Goal: Task Accomplishment & Management: Manage account settings

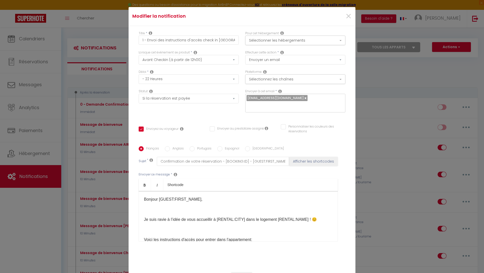
select select "2"
select select "22 Heures"
select select "if_booking_is_paid"
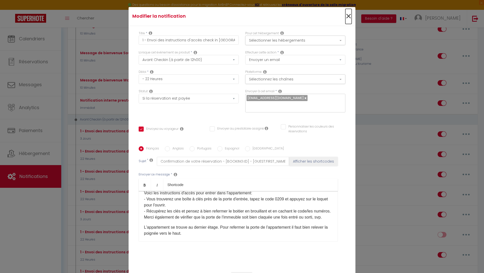
click at [348, 19] on span "×" at bounding box center [348, 16] width 6 height 15
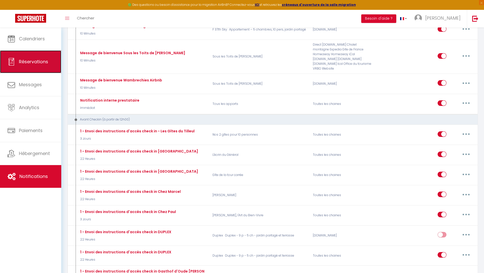
click at [47, 50] on link "Réservations" at bounding box center [30, 61] width 61 height 23
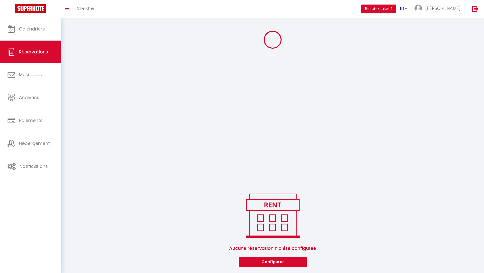
scroll to position [108, 0]
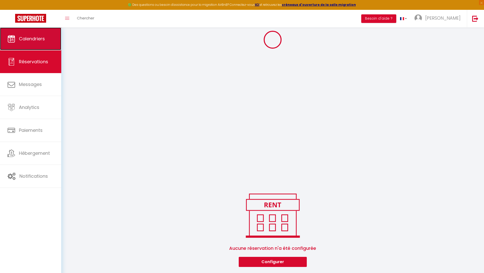
click at [41, 36] on span "Calendriers" at bounding box center [32, 39] width 26 height 6
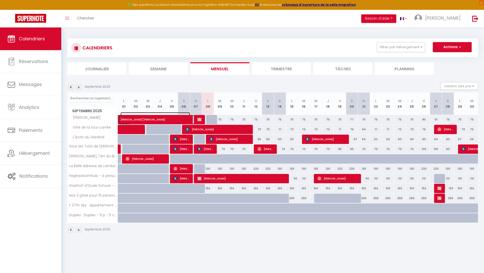
click at [164, 117] on span "[PERSON_NAME] [PERSON_NAME]" at bounding box center [155, 117] width 70 height 10
select select "OK"
select select "KO"
select select "0"
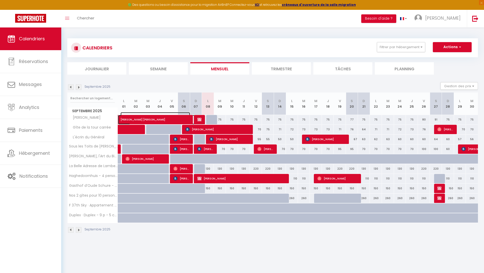
select select "1"
select select
select select "15413"
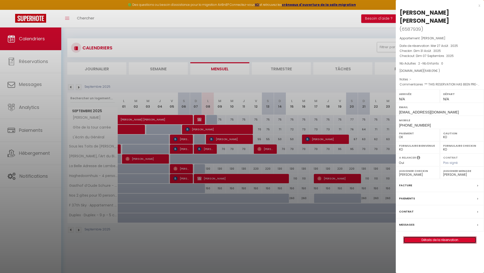
click at [423, 236] on link "Détails de la réservation" at bounding box center [439, 239] width 73 height 7
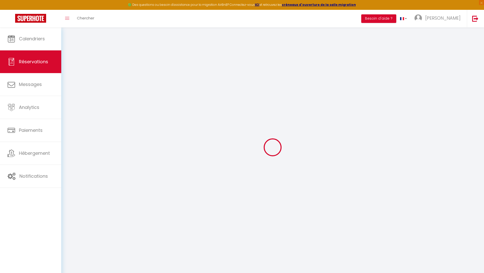
select select
checkbox input "false"
type textarea "** THIS RESERVATION HAS BEEN PRE-PAID ** Reservation has a cancellation grace p…"
type input "82"
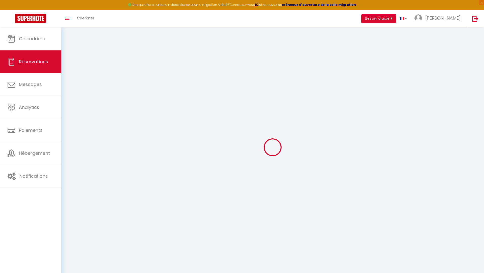
type input "18.08"
select select
checkbox input "false"
select select
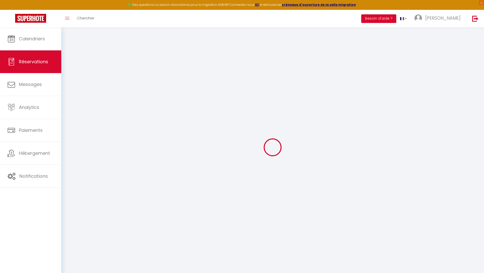
select select
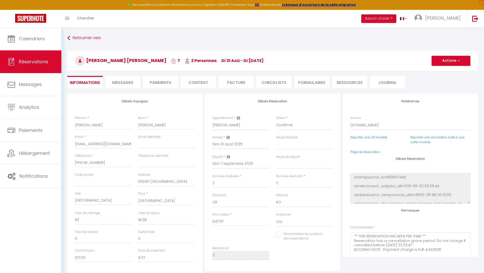
click at [307, 85] on li "FORMULAIRES" at bounding box center [311, 82] width 35 height 12
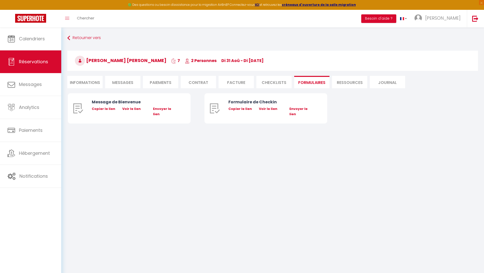
click at [350, 87] on li "Ressources" at bounding box center [349, 82] width 35 height 12
